Goal: Book appointment/travel/reservation

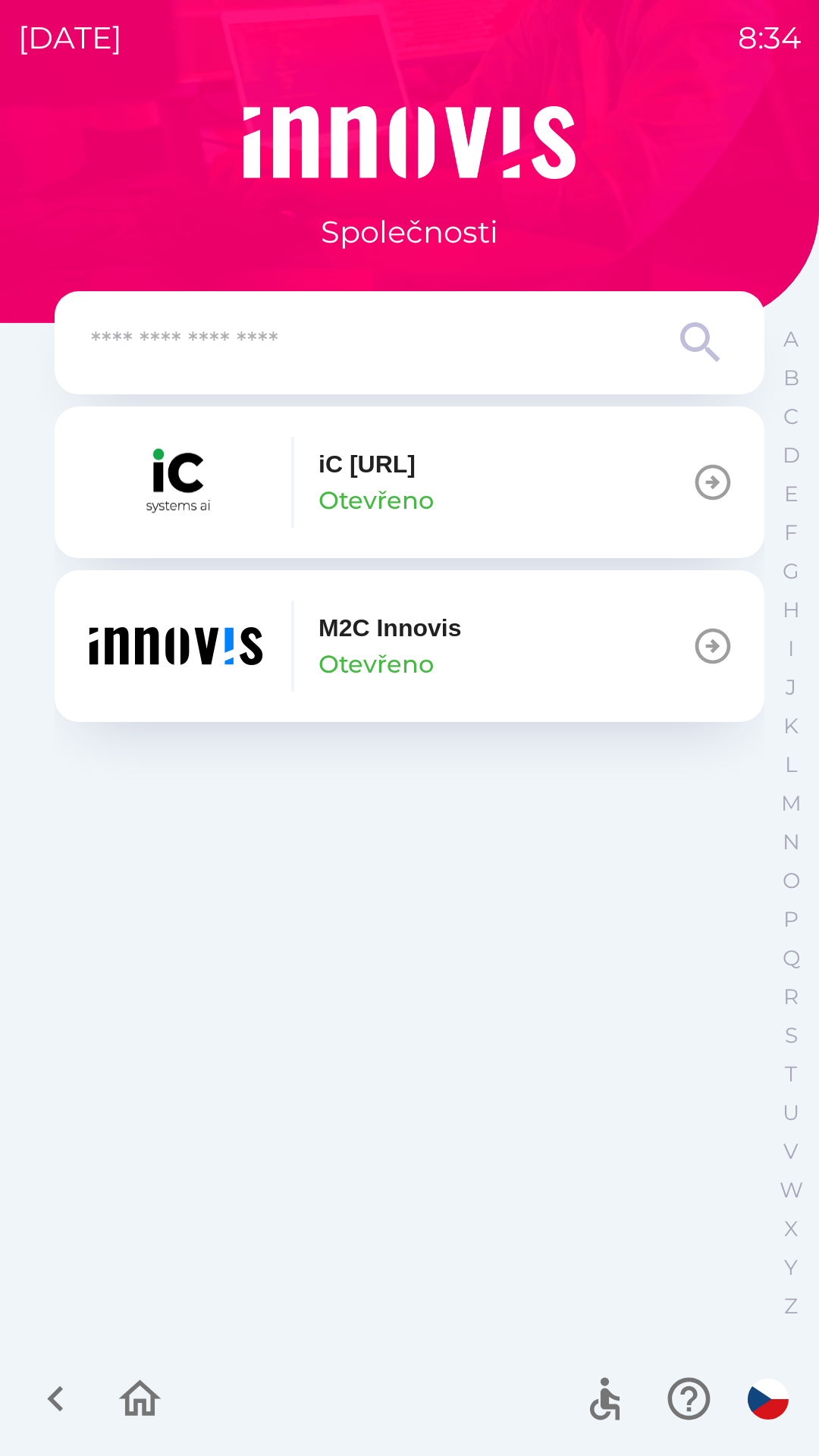
click at [372, 638] on p "M2C Innovis" at bounding box center [389, 628] width 143 height 36
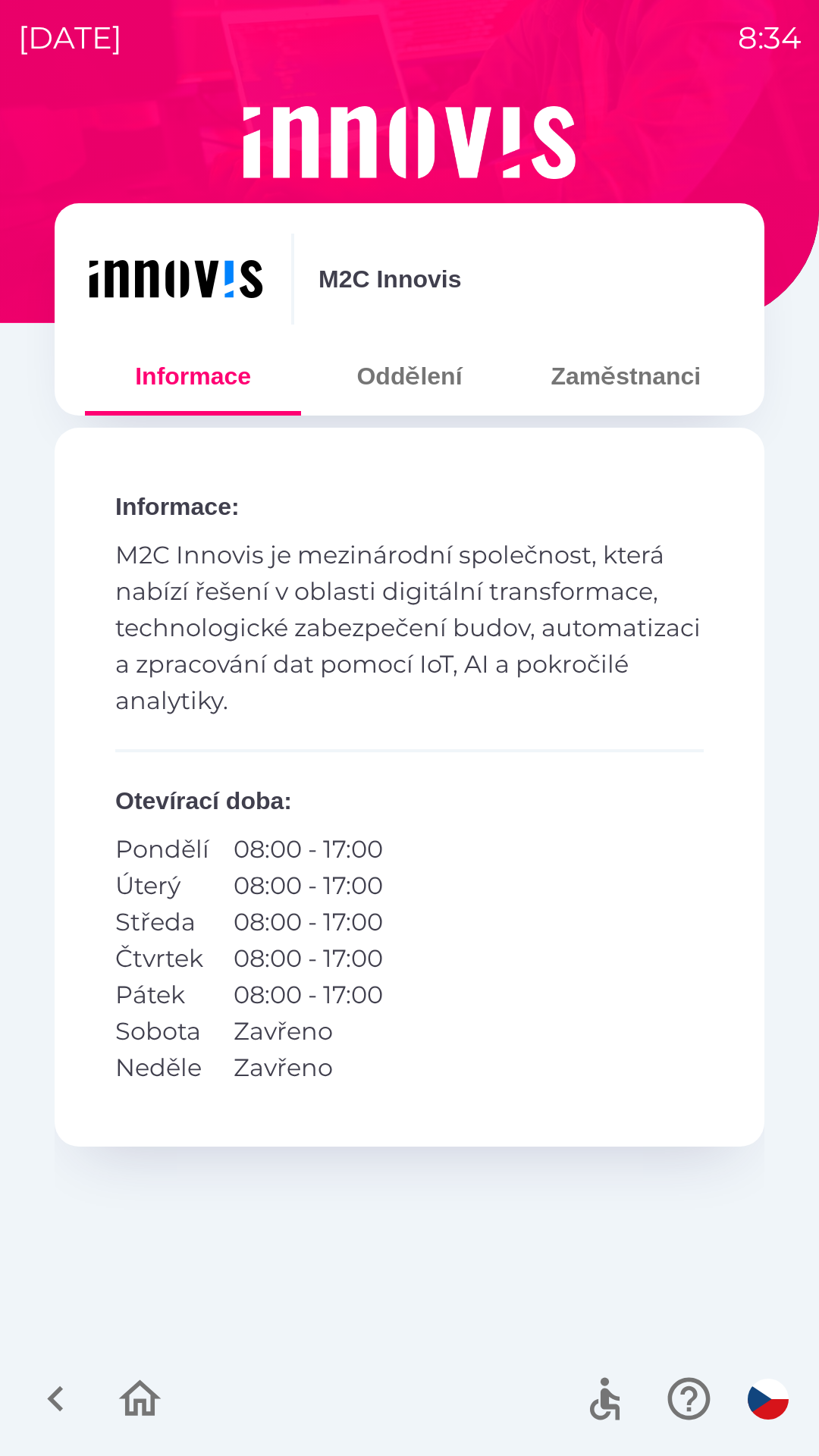
click at [604, 383] on button "Zaměstnanci" at bounding box center [625, 377] width 216 height 55
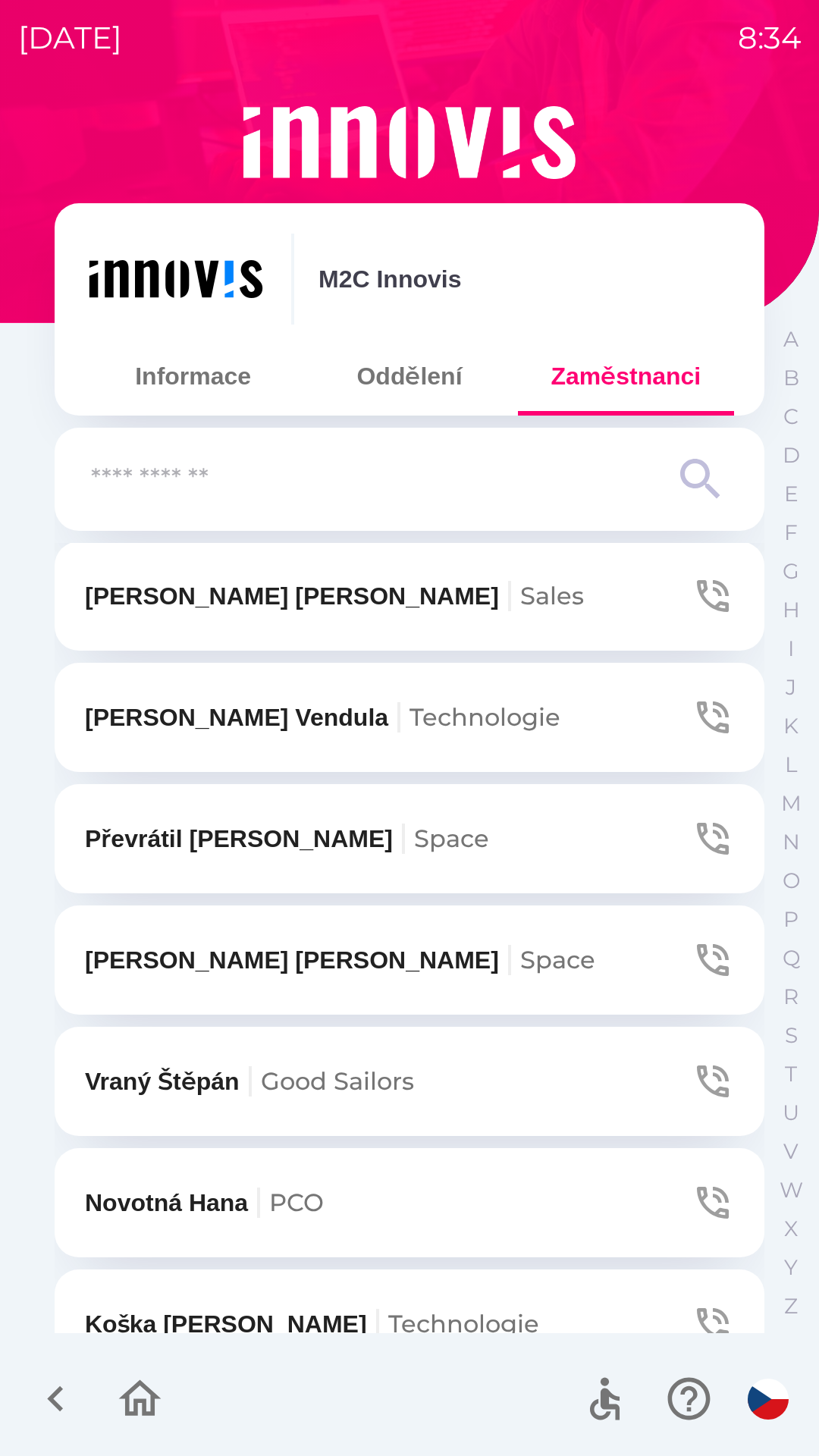
scroll to position [1460, 0]
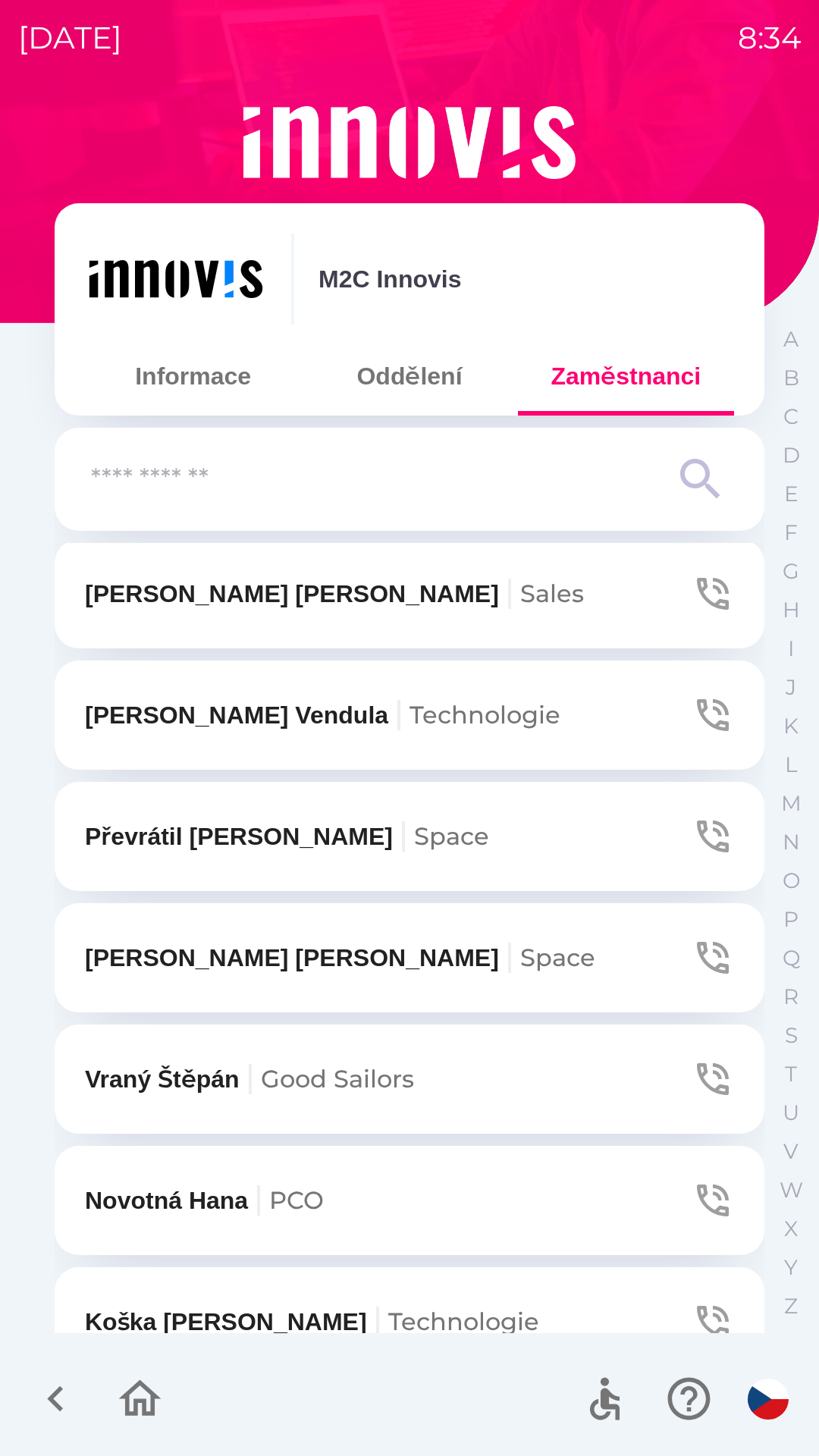
click at [229, 965] on p "[PERSON_NAME]" at bounding box center [339, 958] width 511 height 36
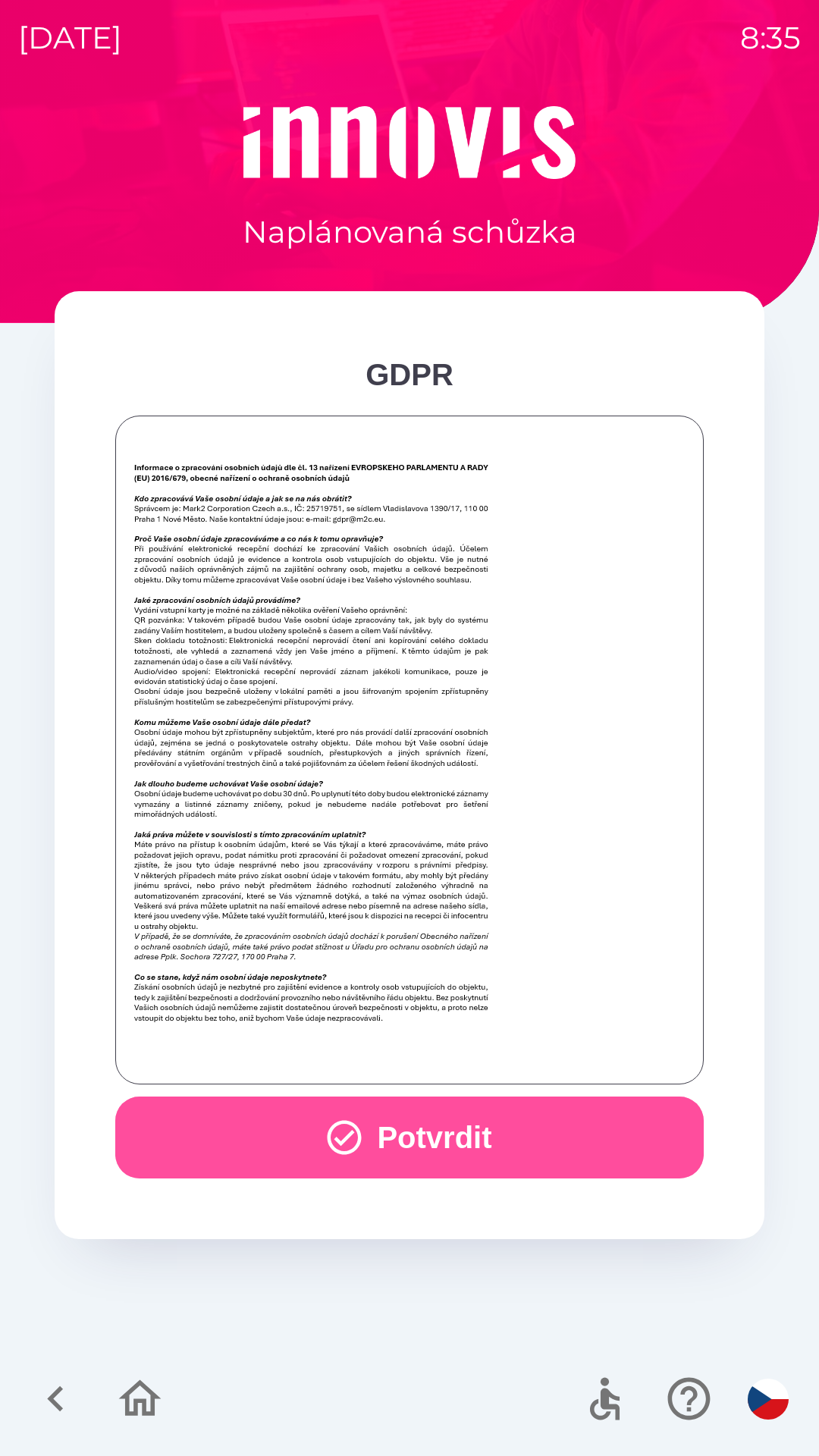
click at [357, 1136] on icon "button" at bounding box center [344, 1138] width 41 height 41
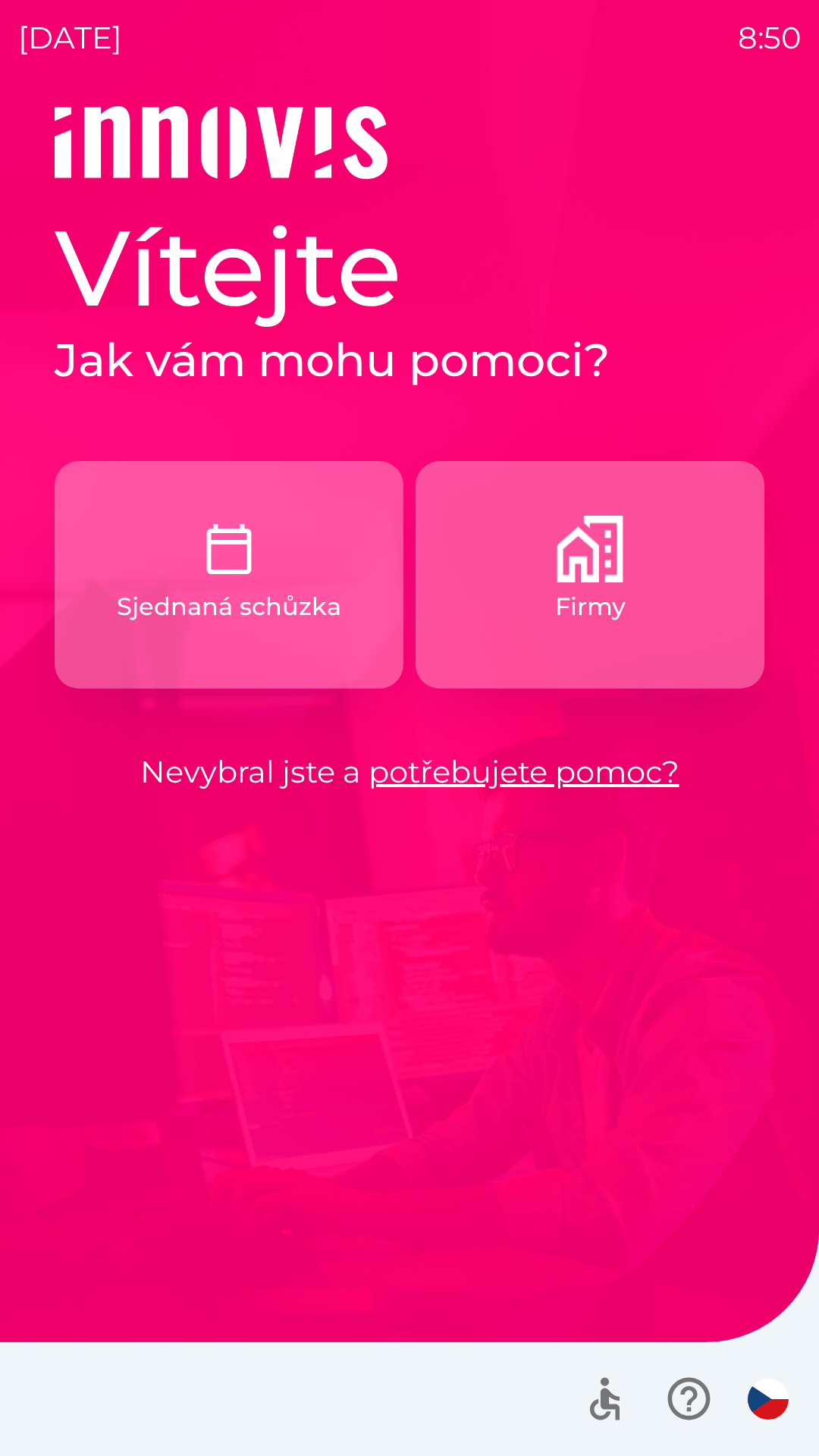
click at [242, 569] on img "button" at bounding box center [229, 549] width 67 height 67
